Goal: Task Accomplishment & Management: Use online tool/utility

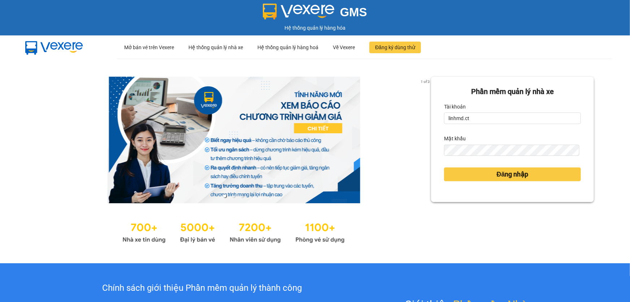
click at [493, 111] on div "Tài khoản" at bounding box center [512, 107] width 137 height 12
drag, startPoint x: 486, startPoint y: 114, endPoint x: 431, endPoint y: 121, distance: 55.4
click at [431, 121] on div "Phần mềm quản lý nhà xe Tài khoản linhmd.ct Mật khẩu Đăng nhập" at bounding box center [512, 139] width 163 height 125
type input "na.ct"
click at [387, 151] on div "1 of 3 Phần mềm quản lý nhà xe Tài khoản na.ct Mật khẩu Đăng nhập" at bounding box center [315, 161] width 630 height 204
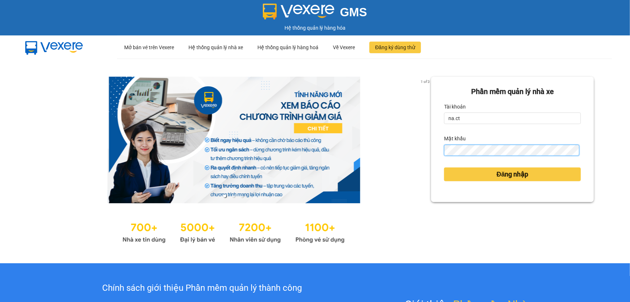
click at [431, 149] on div "Phần mềm quản lý nhà xe Tài khoản na.ct Mật khẩu Đăng nhập" at bounding box center [512, 139] width 163 height 125
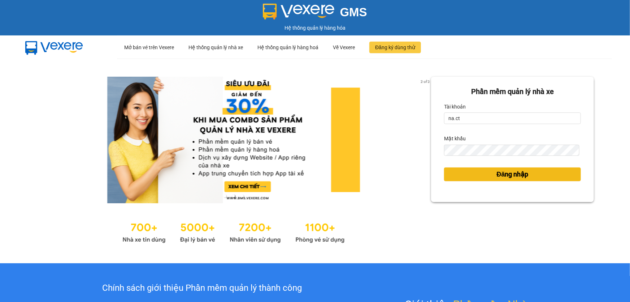
click at [468, 177] on button "Đăng nhập" at bounding box center [512, 174] width 137 height 14
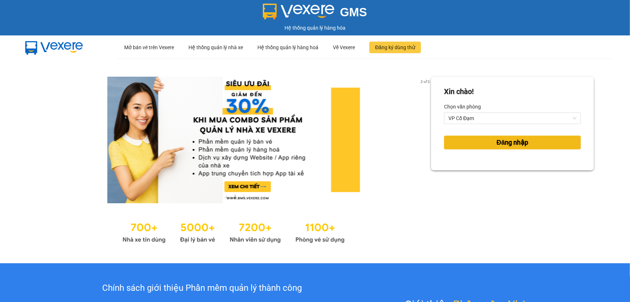
click at [517, 145] on span "Đăng nhập" at bounding box center [513, 142] width 32 height 10
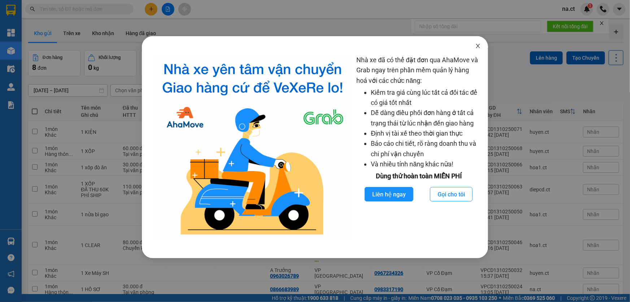
click at [478, 46] on icon "close" at bounding box center [478, 46] width 4 height 4
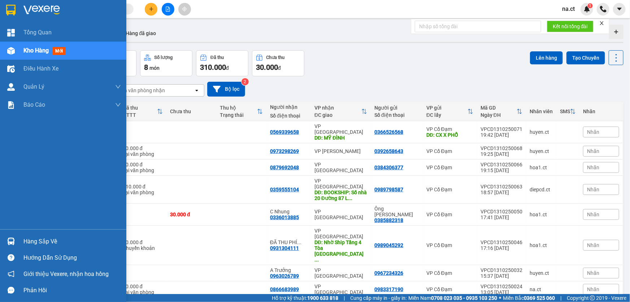
click at [22, 49] on div "Kho hàng mới" at bounding box center [63, 51] width 126 height 18
click at [37, 51] on span "Kho hàng" at bounding box center [35, 50] width 25 height 7
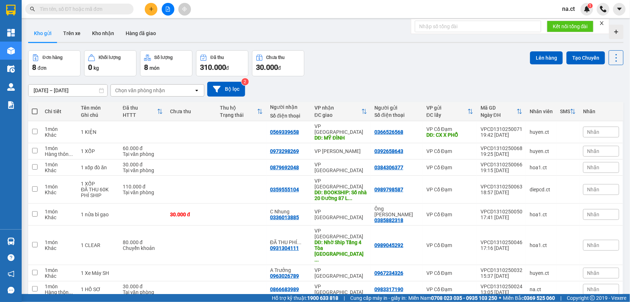
click at [57, 90] on input "[DATE] – [DATE]" at bounding box center [68, 91] width 79 height 12
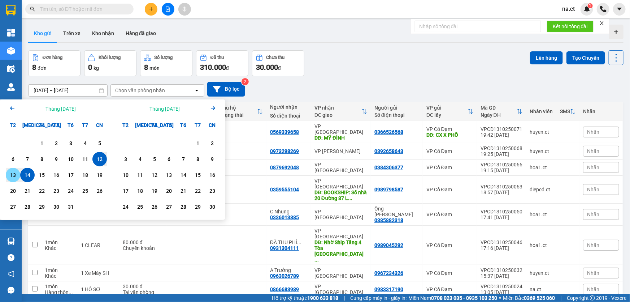
click at [12, 174] on div "13" at bounding box center [13, 175] width 10 height 9
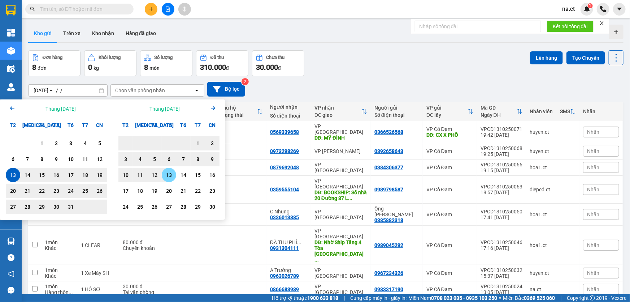
click at [168, 173] on div "13" at bounding box center [169, 175] width 10 height 9
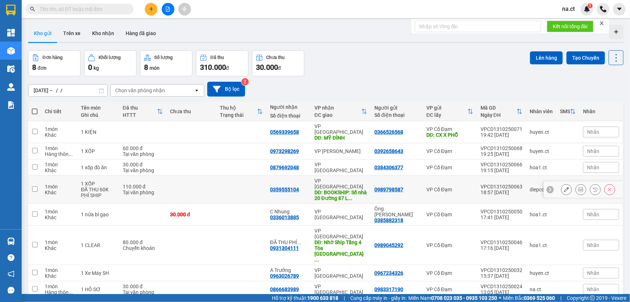
type input "[DATE] – [DATE]"
click at [34, 129] on input "checkbox" at bounding box center [34, 131] width 5 height 5
checkbox input "true"
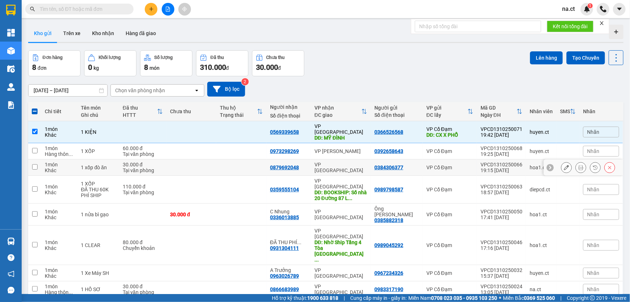
click at [34, 164] on input "checkbox" at bounding box center [34, 166] width 5 height 5
checkbox input "true"
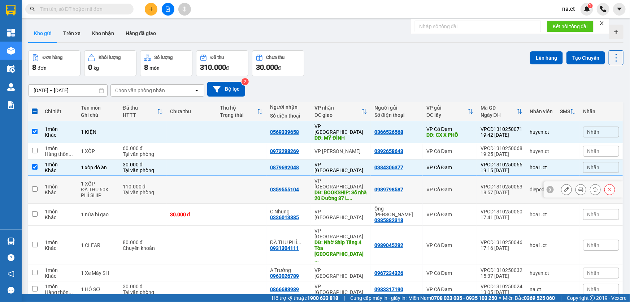
click at [35, 186] on input "checkbox" at bounding box center [34, 188] width 5 height 5
checkbox input "true"
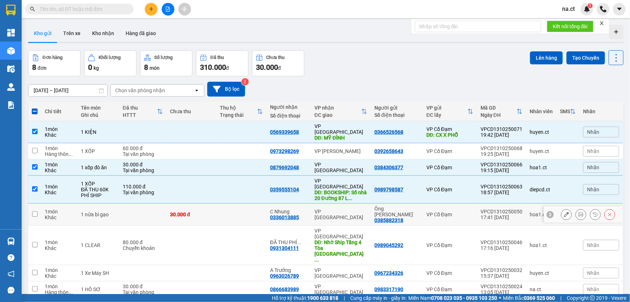
click at [33, 211] on input "checkbox" at bounding box center [34, 213] width 5 height 5
checkbox input "true"
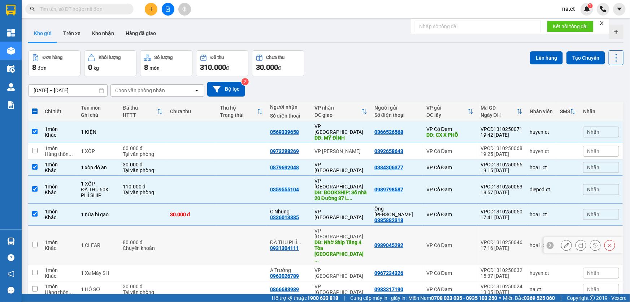
click at [36, 242] on input "checkbox" at bounding box center [34, 244] width 5 height 5
checkbox input "true"
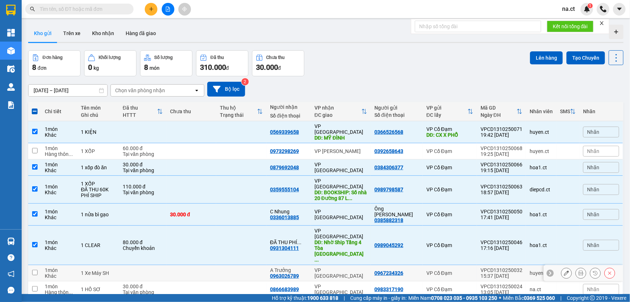
click at [35, 269] on input "checkbox" at bounding box center [34, 271] width 5 height 5
checkbox input "true"
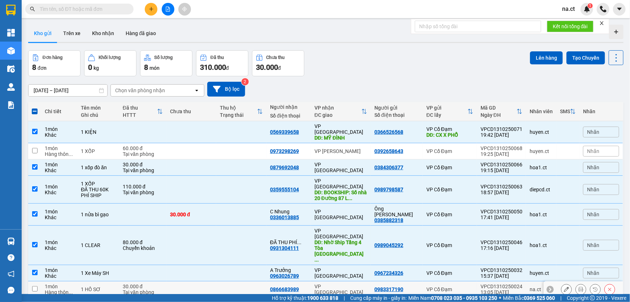
click at [34, 286] on input "checkbox" at bounding box center [34, 288] width 5 height 5
checkbox input "true"
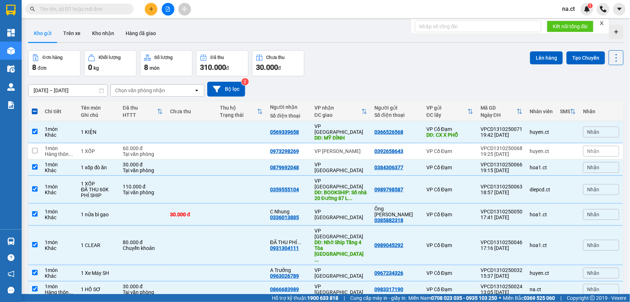
click at [181, 92] on div "Chọn văn phòng nhận" at bounding box center [152, 91] width 83 height 12
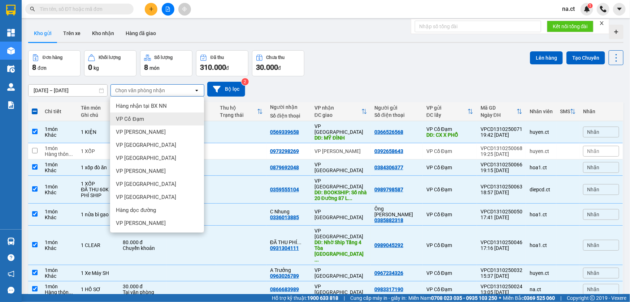
click at [135, 120] on span "VP Cổ Đạm" at bounding box center [130, 118] width 28 height 7
checkbox input "false"
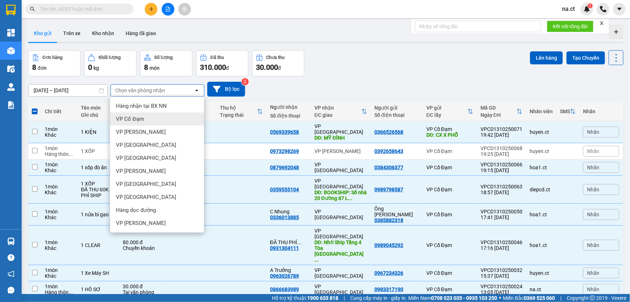
checkbox input "false"
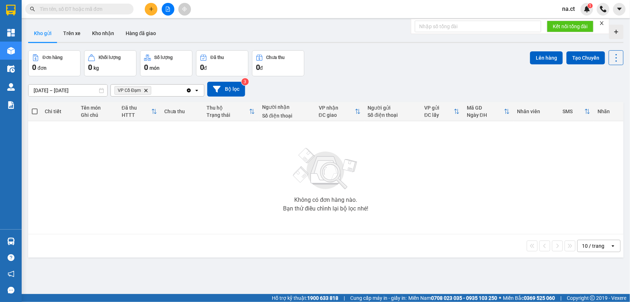
click at [146, 89] on icon "Delete" at bounding box center [146, 90] width 4 height 4
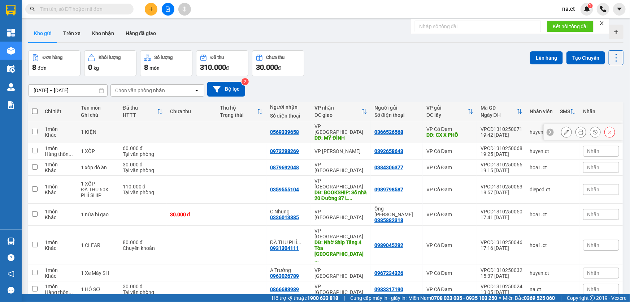
click at [37, 129] on td at bounding box center [34, 132] width 13 height 22
checkbox input "true"
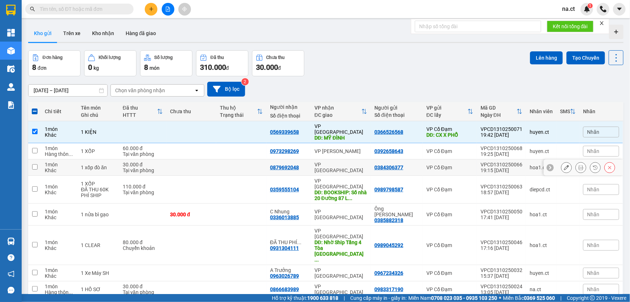
drag, startPoint x: 36, startPoint y: 162, endPoint x: 34, endPoint y: 171, distance: 9.0
click at [36, 164] on input "checkbox" at bounding box center [34, 166] width 5 height 5
checkbox input "true"
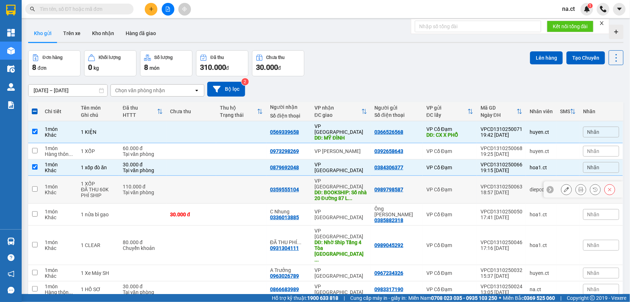
click at [33, 186] on input "checkbox" at bounding box center [34, 188] width 5 height 5
checkbox input "true"
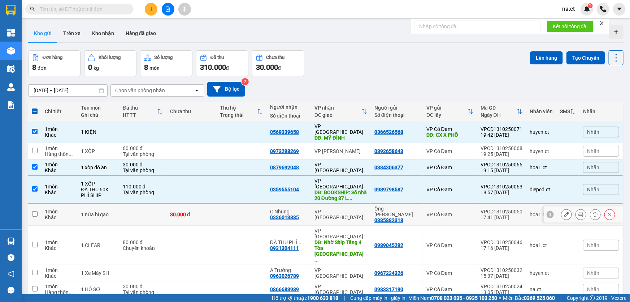
click at [32, 211] on input "checkbox" at bounding box center [34, 213] width 5 height 5
checkbox input "true"
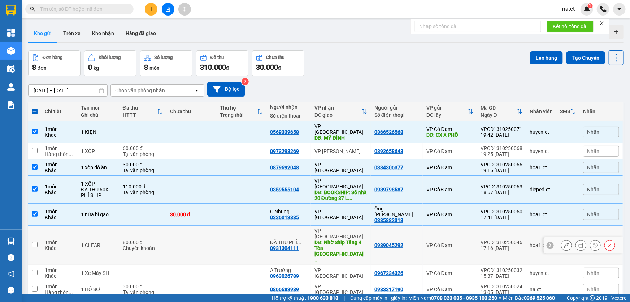
click at [36, 242] on input "checkbox" at bounding box center [34, 244] width 5 height 5
checkbox input "true"
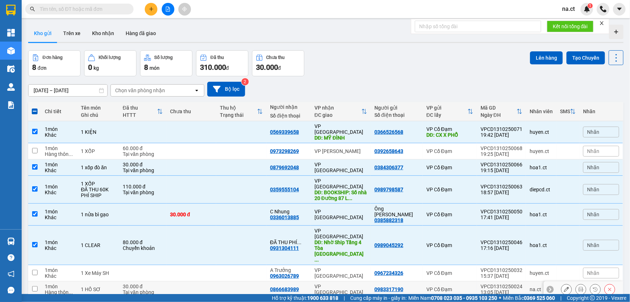
drag, startPoint x: 36, startPoint y: 236, endPoint x: 33, endPoint y: 243, distance: 7.1
click at [32, 265] on td at bounding box center [34, 273] width 13 height 16
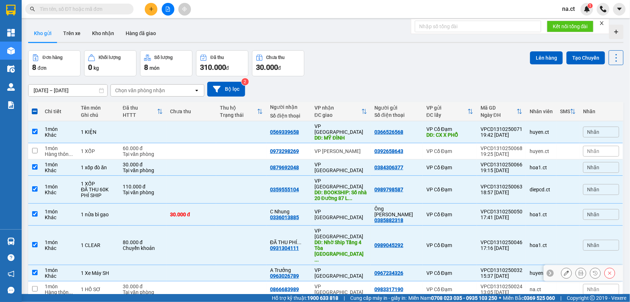
click at [35, 269] on input "checkbox" at bounding box center [34, 271] width 5 height 5
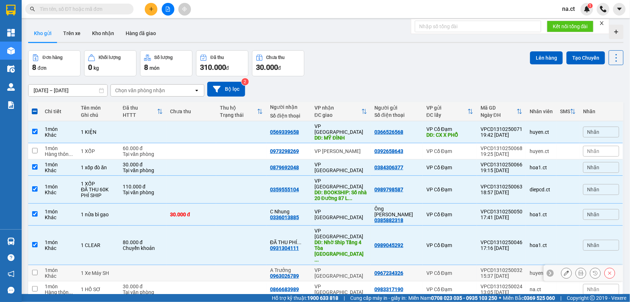
click at [34, 269] on input "checkbox" at bounding box center [34, 271] width 5 height 5
checkbox input "true"
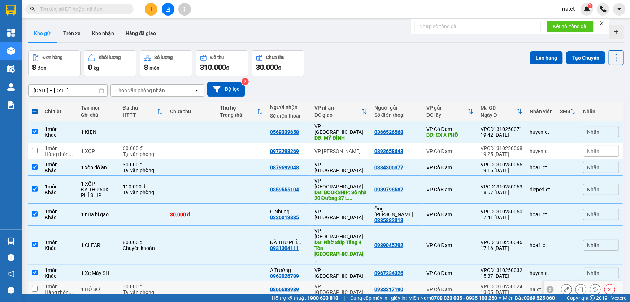
drag, startPoint x: 34, startPoint y: 256, endPoint x: 164, endPoint y: 232, distance: 132.3
click at [35, 286] on input "checkbox" at bounding box center [34, 288] width 5 height 5
checkbox input "true"
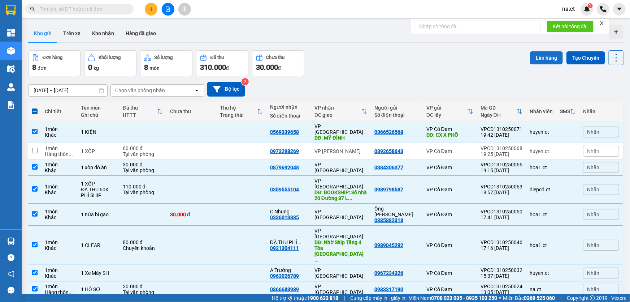
click at [535, 56] on button "Lên hàng" at bounding box center [546, 57] width 33 height 13
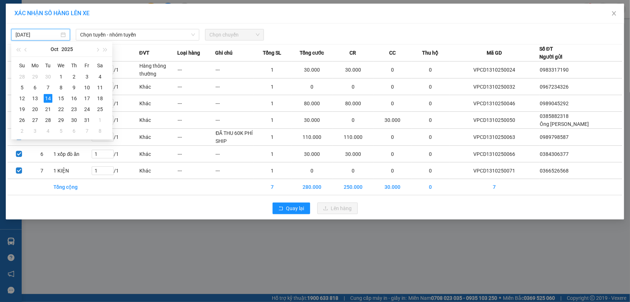
click at [43, 36] on input "[DATE]" at bounding box center [38, 35] width 44 height 8
click at [32, 99] on div "13" at bounding box center [35, 98] width 9 height 9
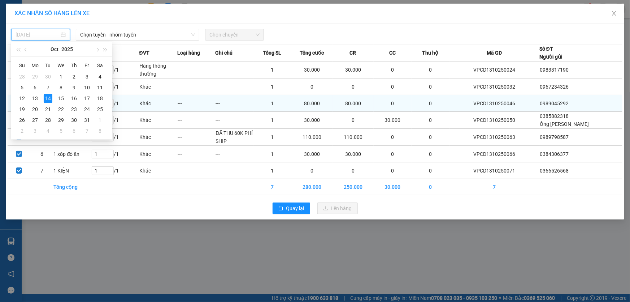
type input "[DATE]"
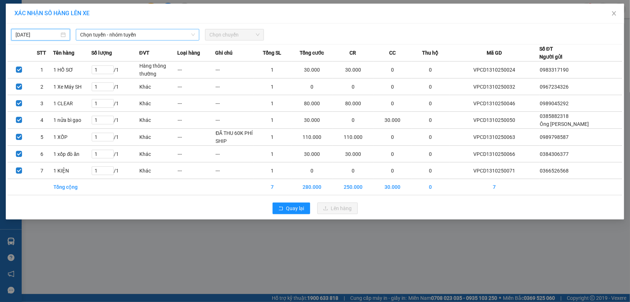
click at [109, 32] on span "Chọn tuyến - nhóm tuyến" at bounding box center [137, 34] width 115 height 11
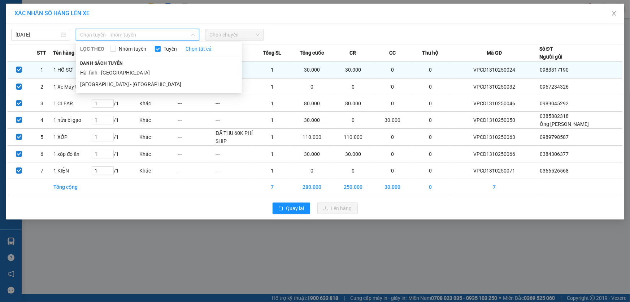
click at [95, 74] on li "Hà Tĩnh - [GEOGRAPHIC_DATA]" at bounding box center [159, 73] width 166 height 12
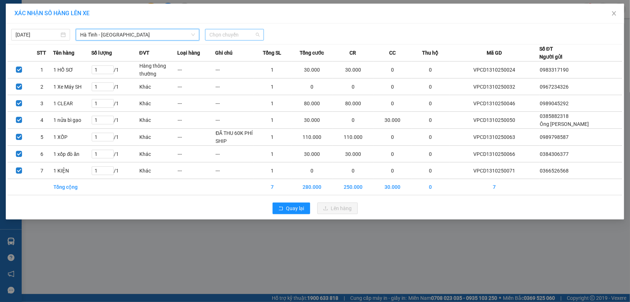
click at [237, 36] on span "Chọn chuyến" at bounding box center [235, 34] width 50 height 11
click at [227, 34] on span "Chọn chuyến" at bounding box center [235, 34] width 50 height 11
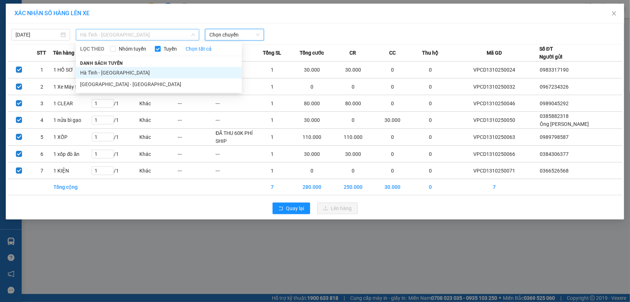
click at [120, 33] on span "Hà Tĩnh - [GEOGRAPHIC_DATA]" at bounding box center [137, 34] width 115 height 11
drag, startPoint x: 123, startPoint y: 71, endPoint x: 141, endPoint y: 69, distance: 17.9
click at [124, 71] on li "Hà Tĩnh - [GEOGRAPHIC_DATA]" at bounding box center [159, 73] width 166 height 12
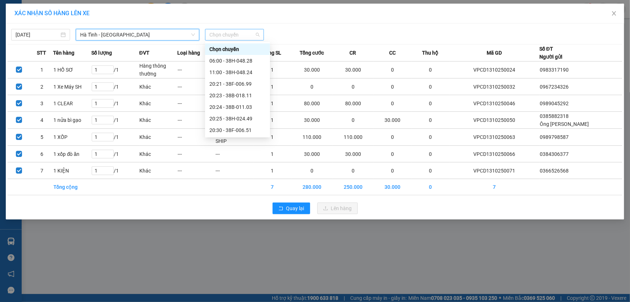
click at [246, 35] on span "Chọn chuyến" at bounding box center [235, 34] width 50 height 11
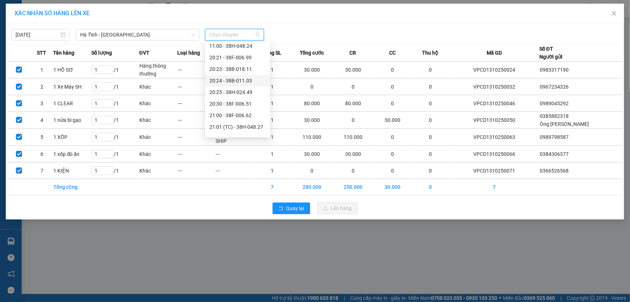
scroll to position [58, 0]
click at [241, 71] on div "20:30 - 38F-006.51" at bounding box center [238, 72] width 56 height 8
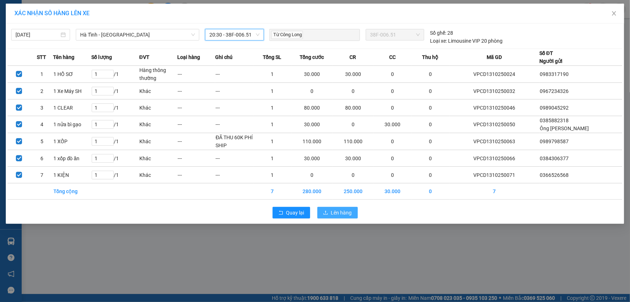
click at [342, 210] on span "Lên hàng" at bounding box center [341, 212] width 21 height 8
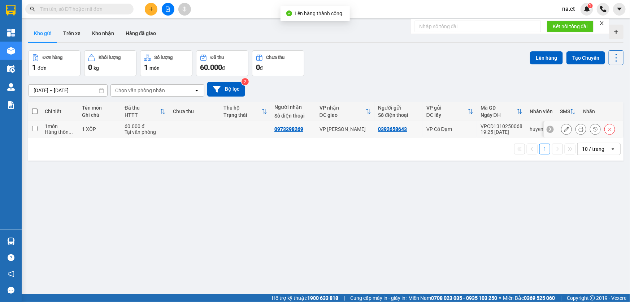
click at [34, 128] on input "checkbox" at bounding box center [34, 128] width 5 height 5
checkbox input "true"
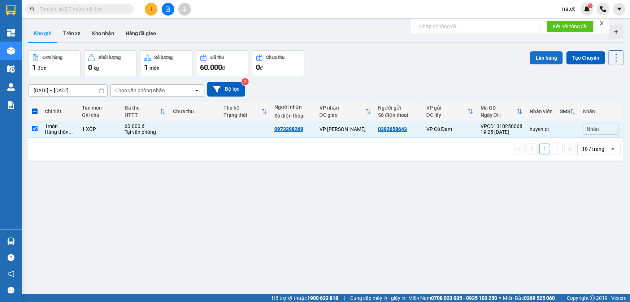
click at [548, 56] on button "Lên hàng" at bounding box center [546, 57] width 33 height 13
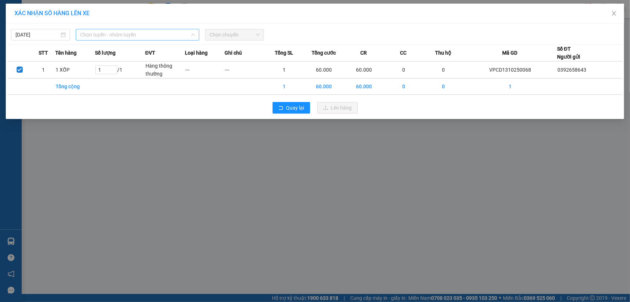
click at [125, 33] on span "Chọn tuyến - nhóm tuyến" at bounding box center [137, 34] width 115 height 11
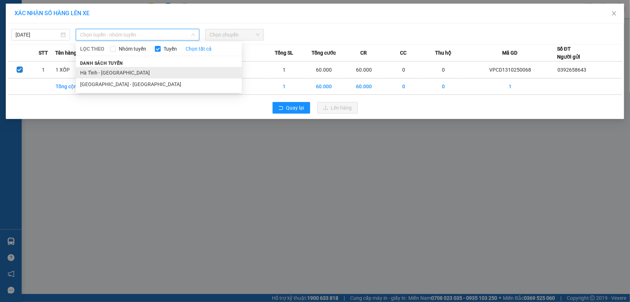
click at [109, 73] on li "Hà Tĩnh - [GEOGRAPHIC_DATA]" at bounding box center [159, 73] width 166 height 12
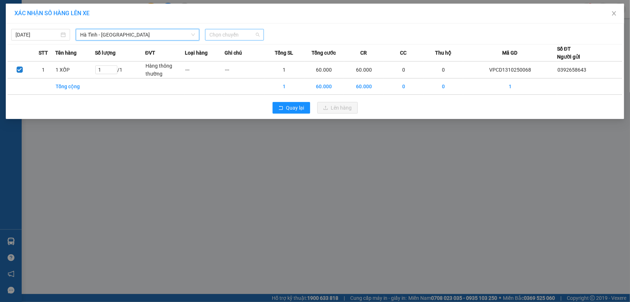
click at [254, 36] on span "Chọn chuyến" at bounding box center [235, 34] width 50 height 11
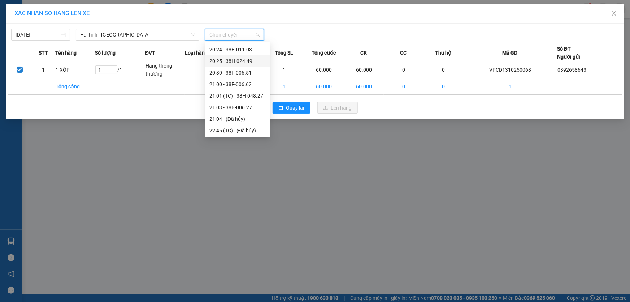
scroll to position [58, 0]
click at [228, 86] on div "21:00 - 38F-006.62" at bounding box center [238, 84] width 56 height 8
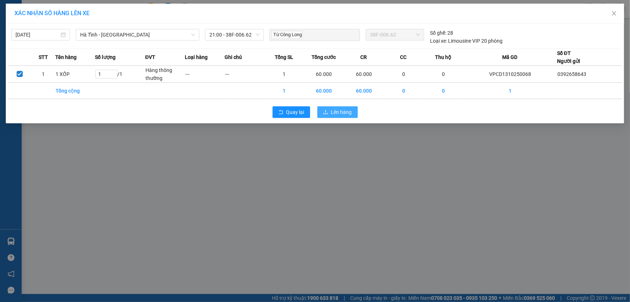
click at [341, 112] on span "Lên hàng" at bounding box center [341, 112] width 21 height 8
